Goal: Information Seeking & Learning: Learn about a topic

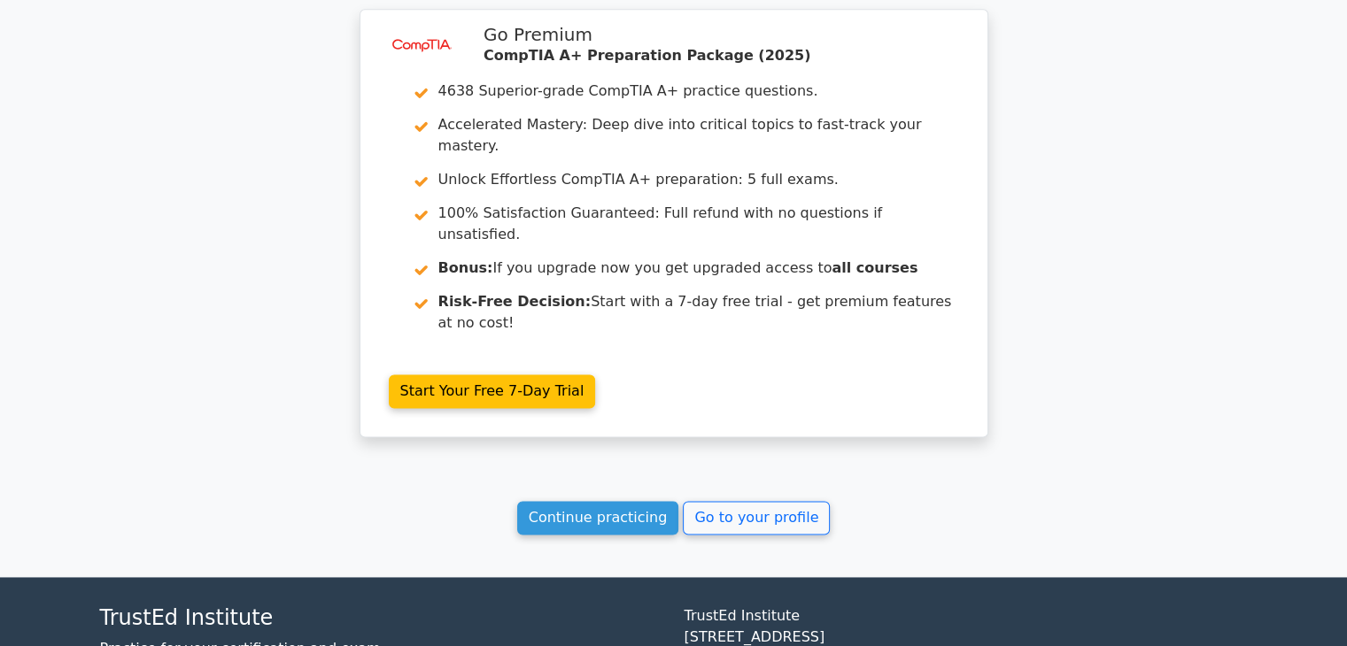
scroll to position [2416, 0]
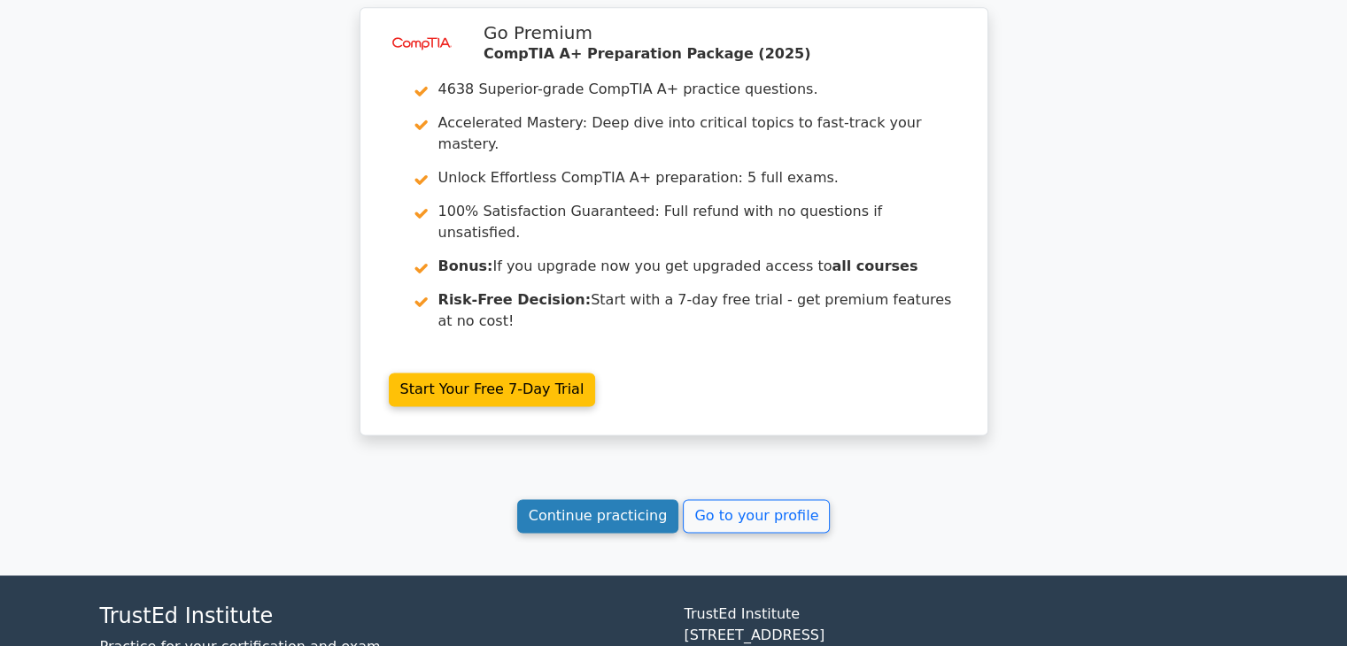
click at [623, 499] on link "Continue practicing" at bounding box center [598, 516] width 162 height 34
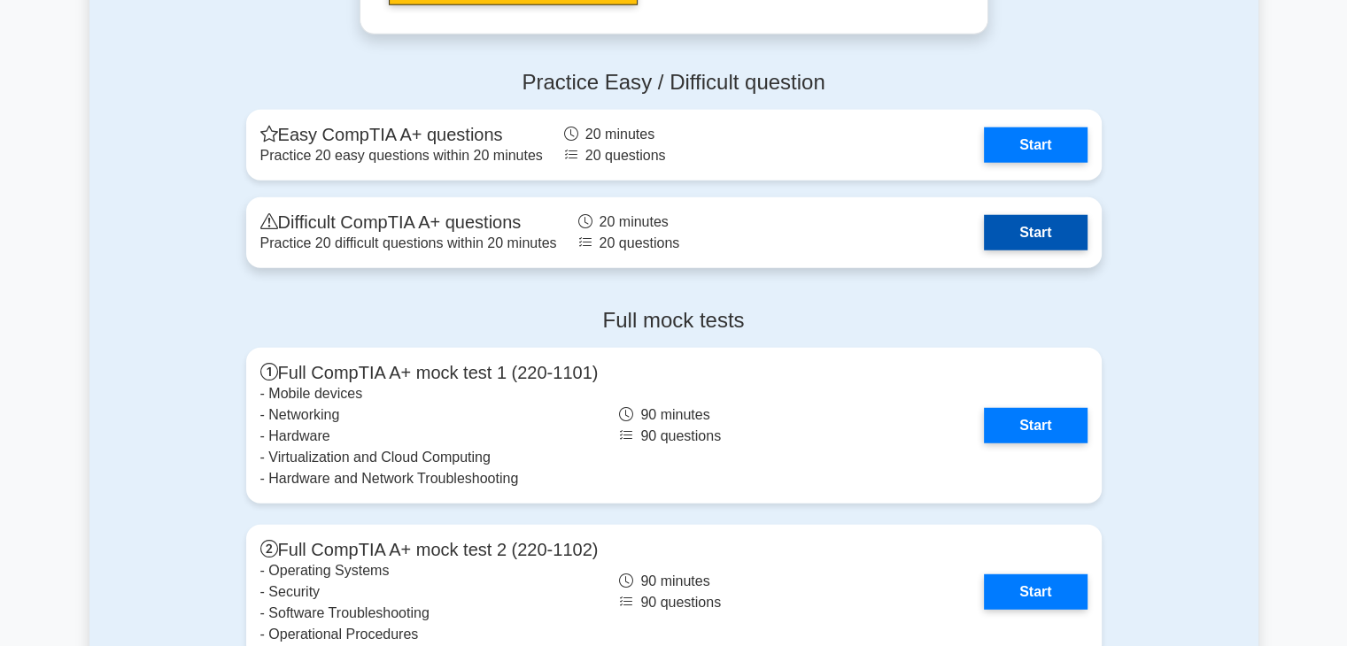
scroll to position [4700, 0]
click at [994, 229] on link "Start" at bounding box center [1035, 232] width 103 height 35
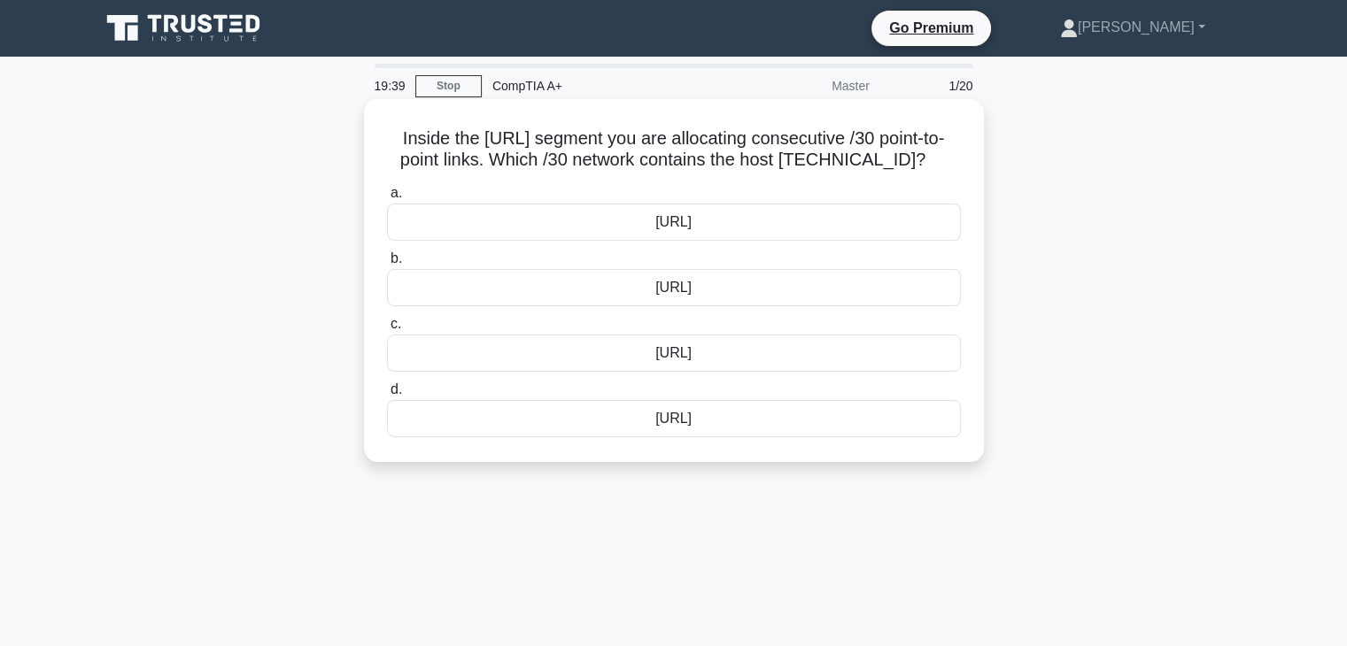
click at [686, 241] on div "[URL]" at bounding box center [674, 222] width 574 height 37
click at [387, 199] on input "a. [URL]" at bounding box center [387, 194] width 0 height 12
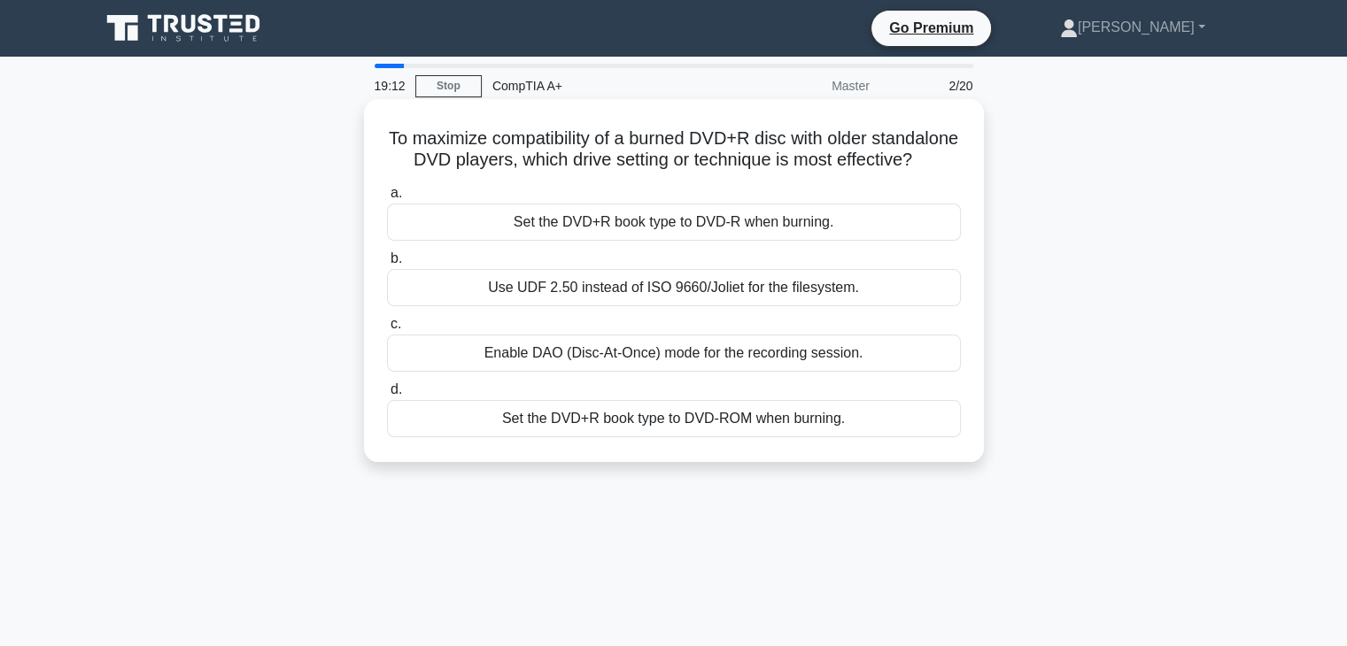
click at [675, 437] on div "Set the DVD+R book type to DVD‑ROM when burning." at bounding box center [674, 418] width 574 height 37
click at [387, 396] on input "d. Set the DVD+R book type to DVD‑ROM when burning." at bounding box center [387, 390] width 0 height 12
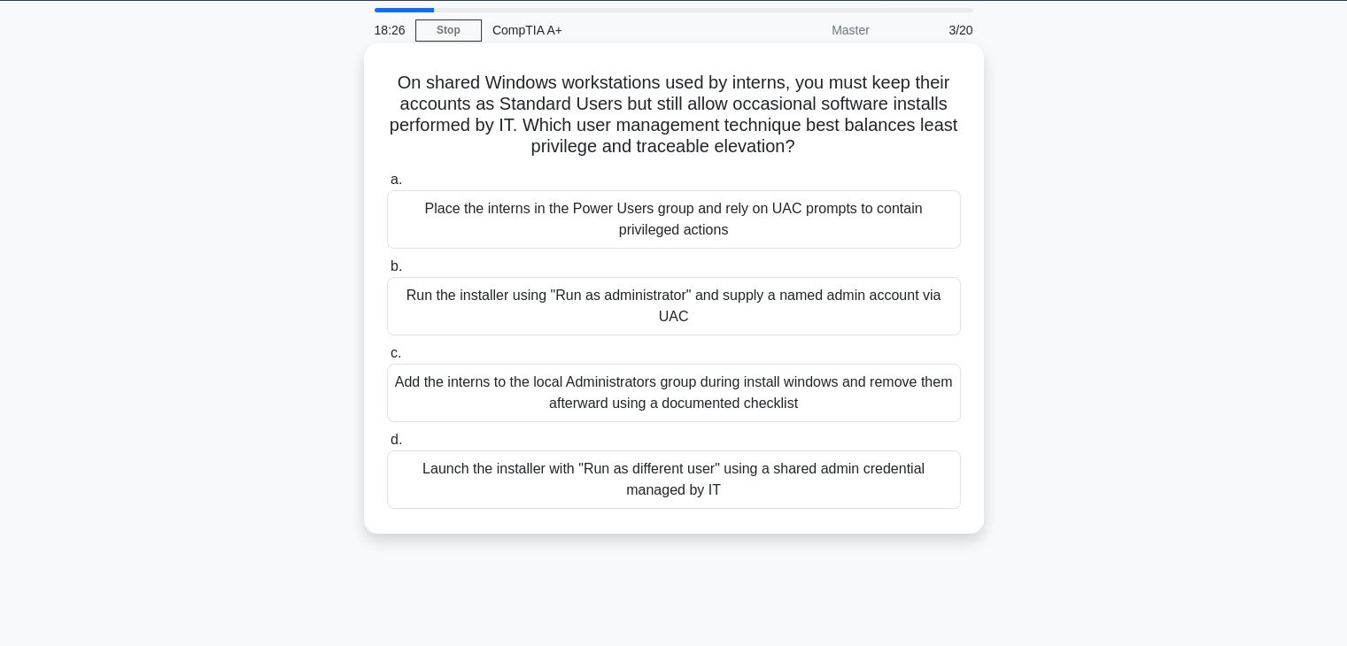
scroll to position [57, 0]
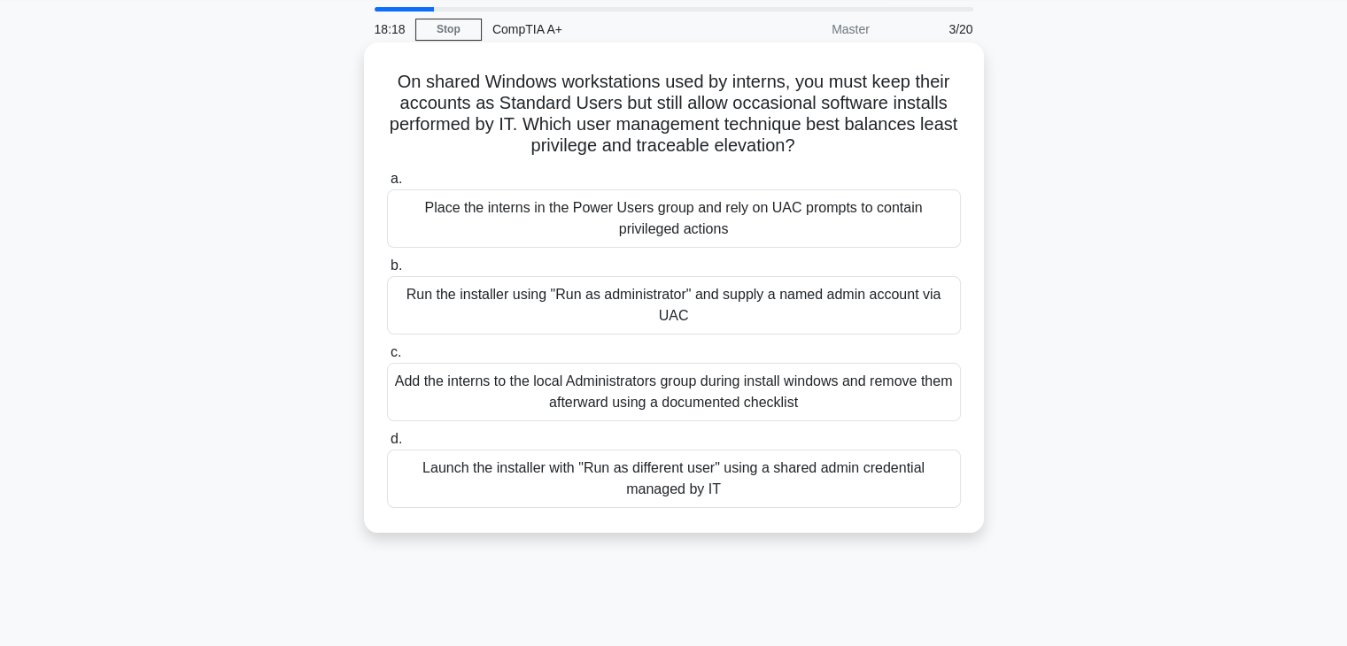
click at [656, 237] on div "Place the interns in the Power Users group and rely on UAC prompts to contain p…" at bounding box center [674, 219] width 574 height 58
click at [387, 185] on input "a. Place the interns in the Power Users group and rely on UAC prompts to contai…" at bounding box center [387, 180] width 0 height 12
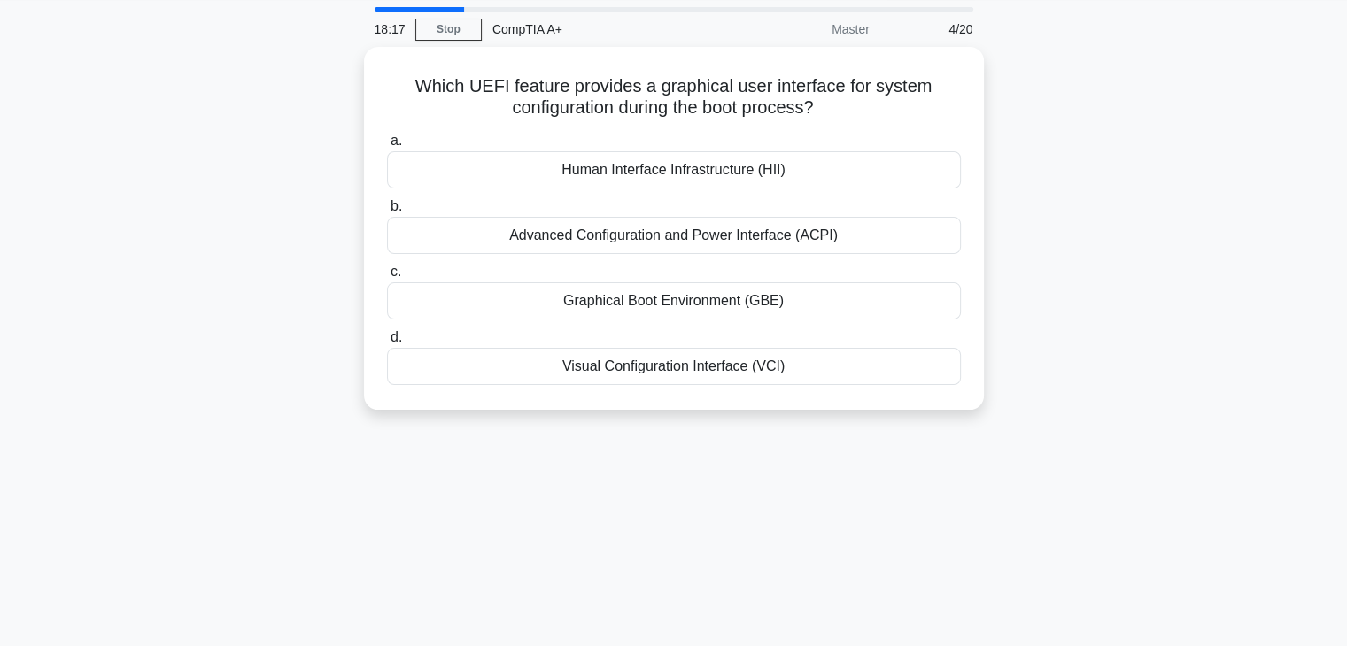
scroll to position [0, 0]
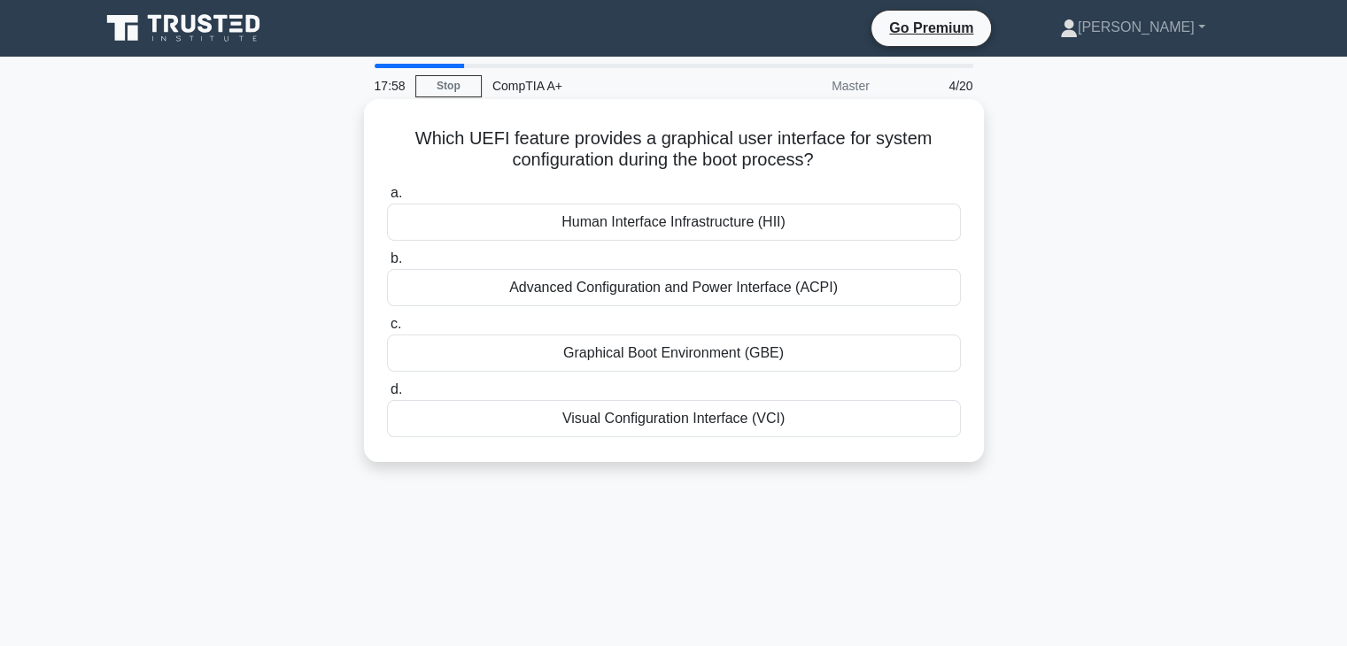
click at [655, 363] on div "Graphical Boot Environment (GBE)" at bounding box center [674, 353] width 574 height 37
click at [387, 330] on input "c. Graphical Boot Environment (GBE)" at bounding box center [387, 325] width 0 height 12
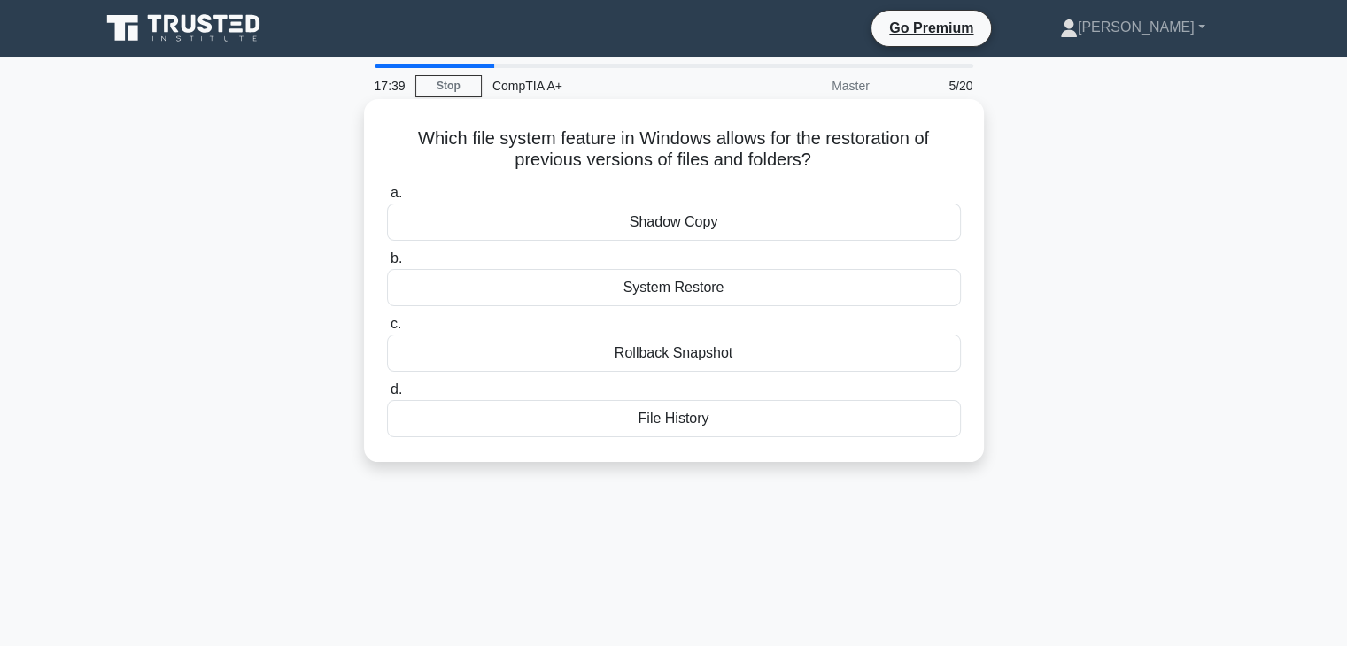
click at [648, 298] on div "System Restore" at bounding box center [674, 287] width 574 height 37
click at [387, 265] on input "b. System Restore" at bounding box center [387, 259] width 0 height 12
click at [646, 228] on div "Multi-user mode" at bounding box center [674, 222] width 574 height 37
click at [387, 199] on input "a. Multi-user mode" at bounding box center [387, 194] width 0 height 12
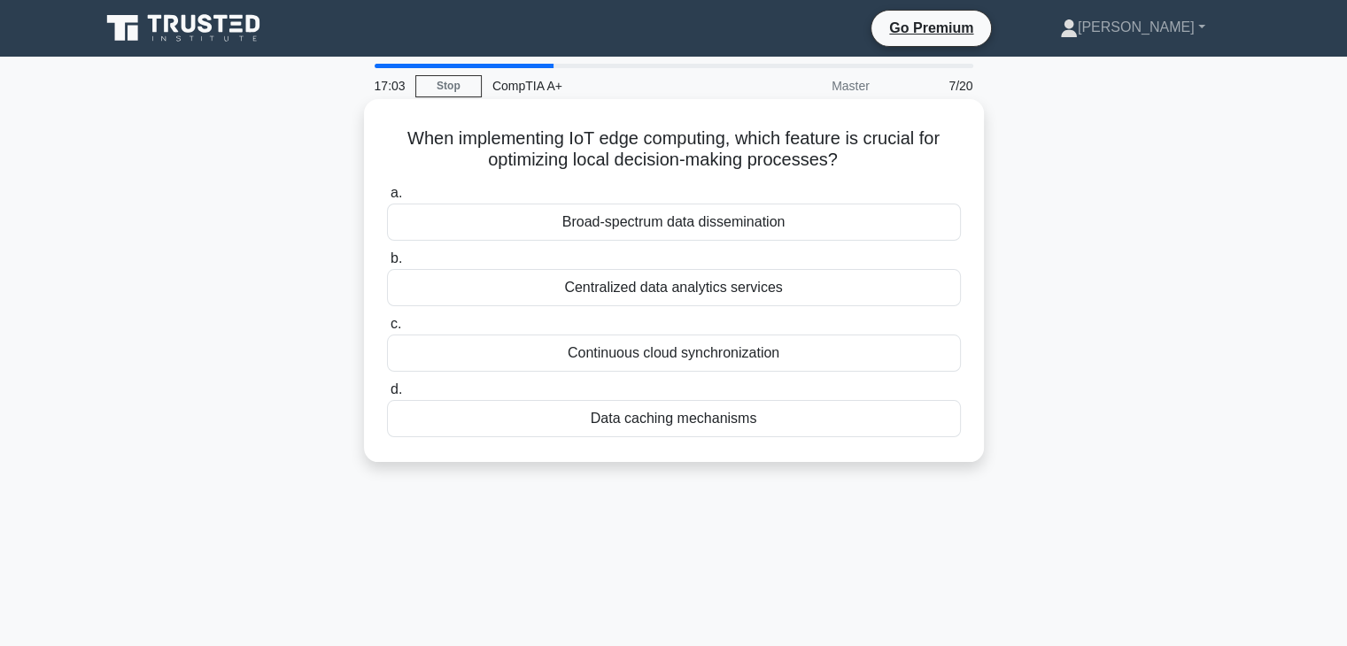
click at [623, 291] on div "Centralized data analytics services" at bounding box center [674, 287] width 574 height 37
click at [387, 265] on input "b. Centralized data analytics services" at bounding box center [387, 259] width 0 height 12
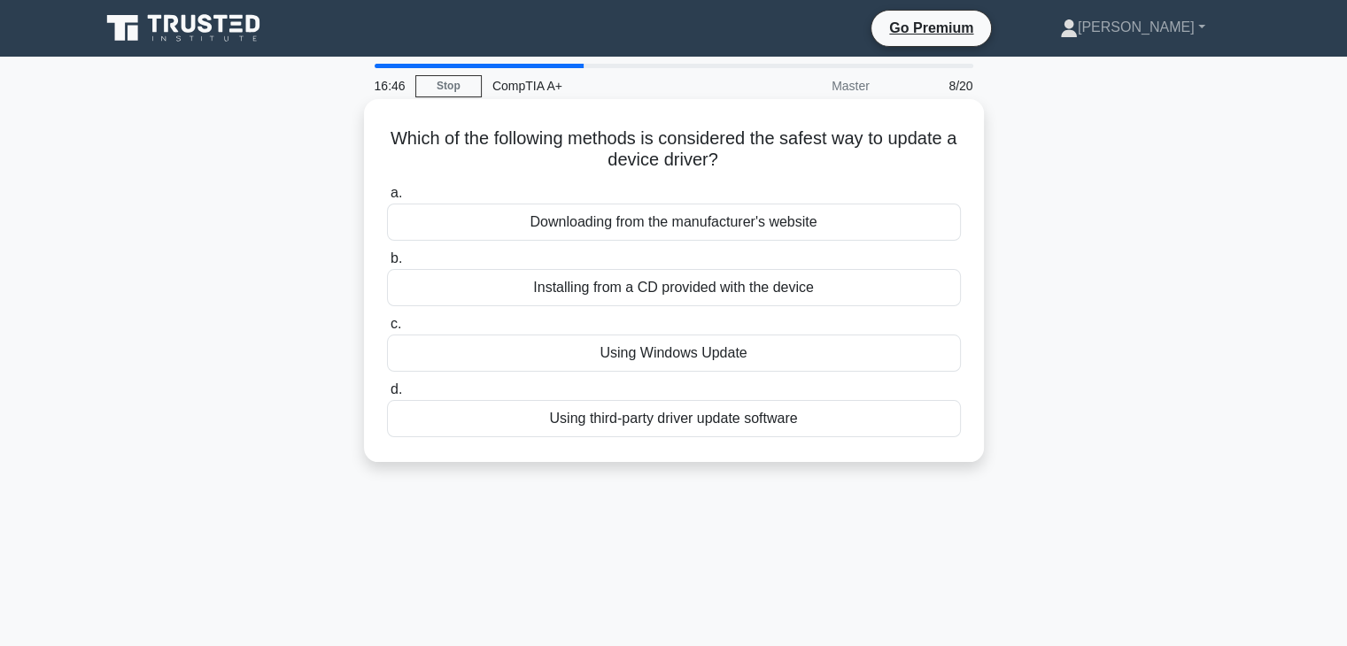
click at [604, 227] on div "Downloading from the manufacturer's website" at bounding box center [674, 222] width 574 height 37
click at [387, 199] on input "a. Downloading from the manufacturer's website" at bounding box center [387, 194] width 0 height 12
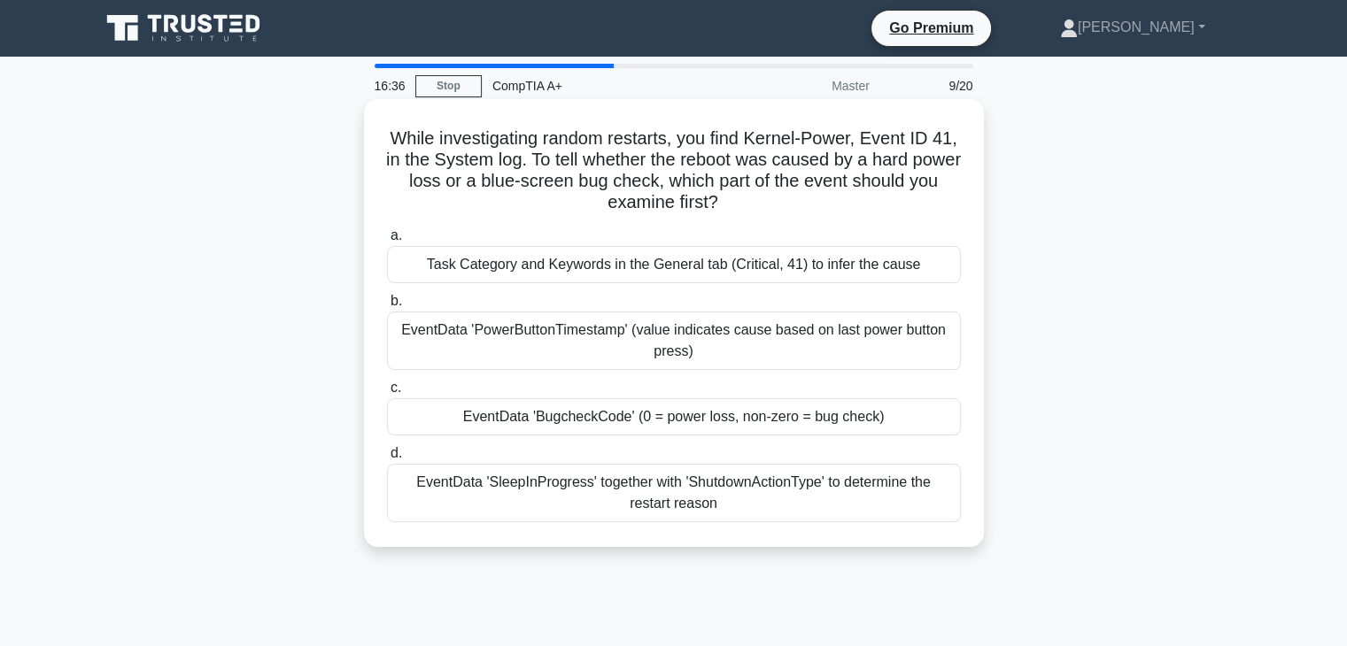
click at [583, 394] on label "c. EventData 'BugcheckCode' (0 = power loss, non-zero = bug check)" at bounding box center [674, 406] width 574 height 58
click at [387, 394] on input "c. EventData 'BugcheckCode' (0 = power loss, non-zero = bug check)" at bounding box center [387, 389] width 0 height 12
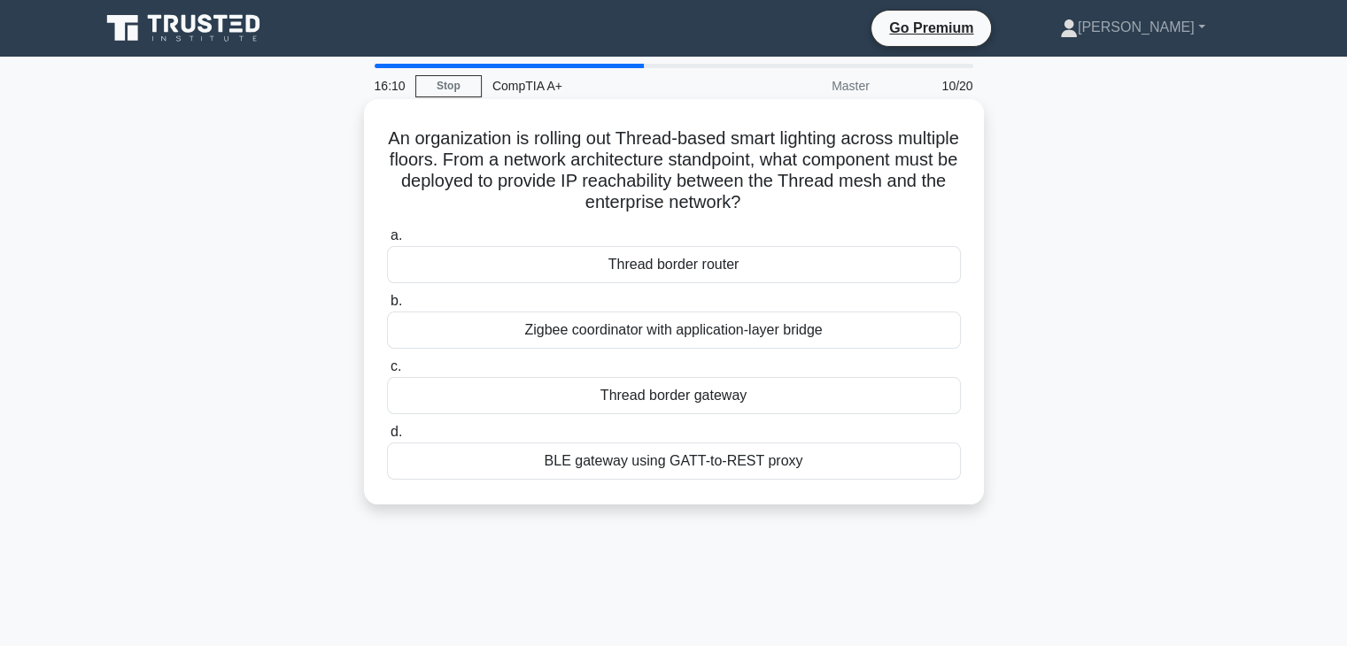
click at [625, 472] on div "BLE gateway using GATT-to-REST proxy" at bounding box center [674, 461] width 574 height 37
click at [387, 438] on input "d. BLE gateway using GATT-to-REST proxy" at bounding box center [387, 433] width 0 height 12
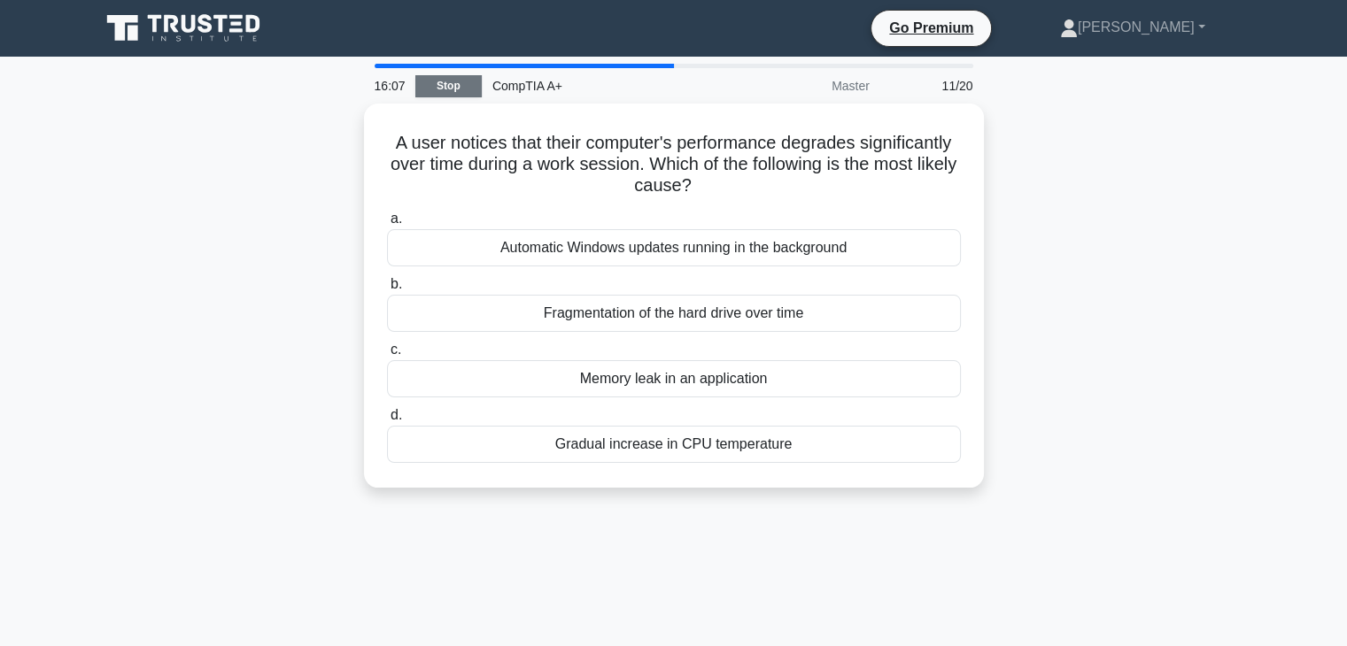
click at [440, 82] on link "Stop" at bounding box center [448, 86] width 66 height 22
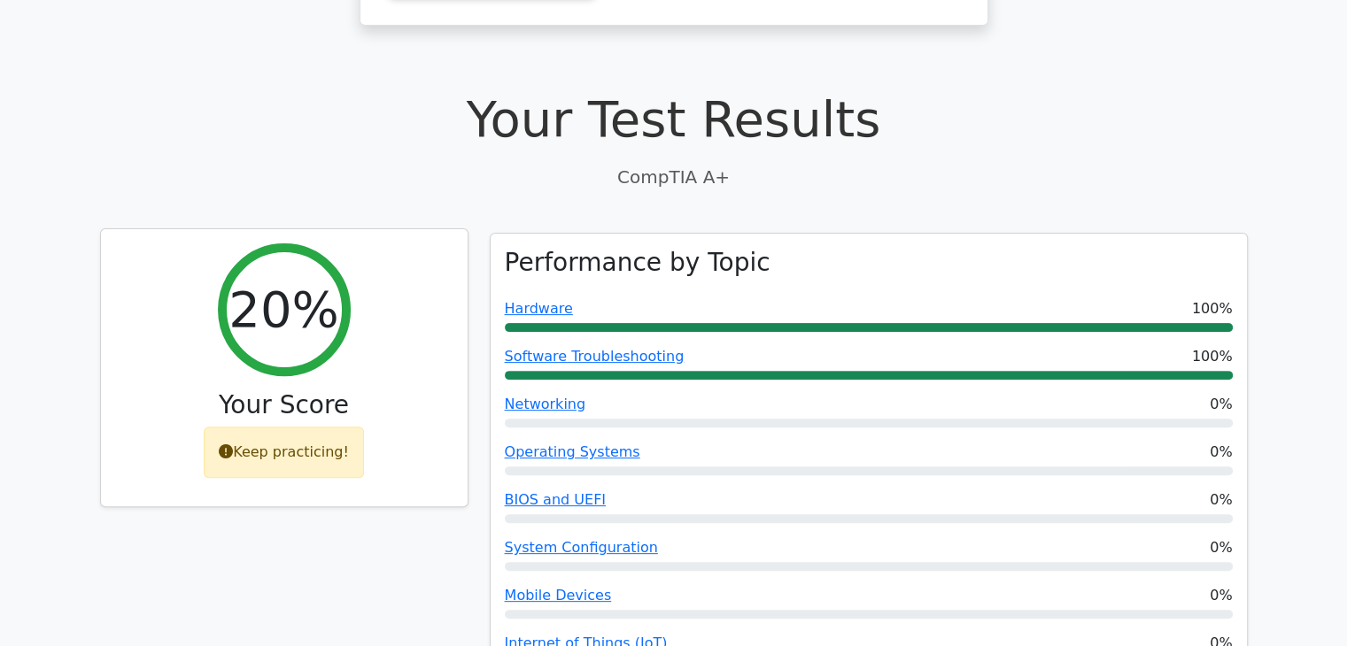
scroll to position [450, 0]
